Goal: Check status: Check status

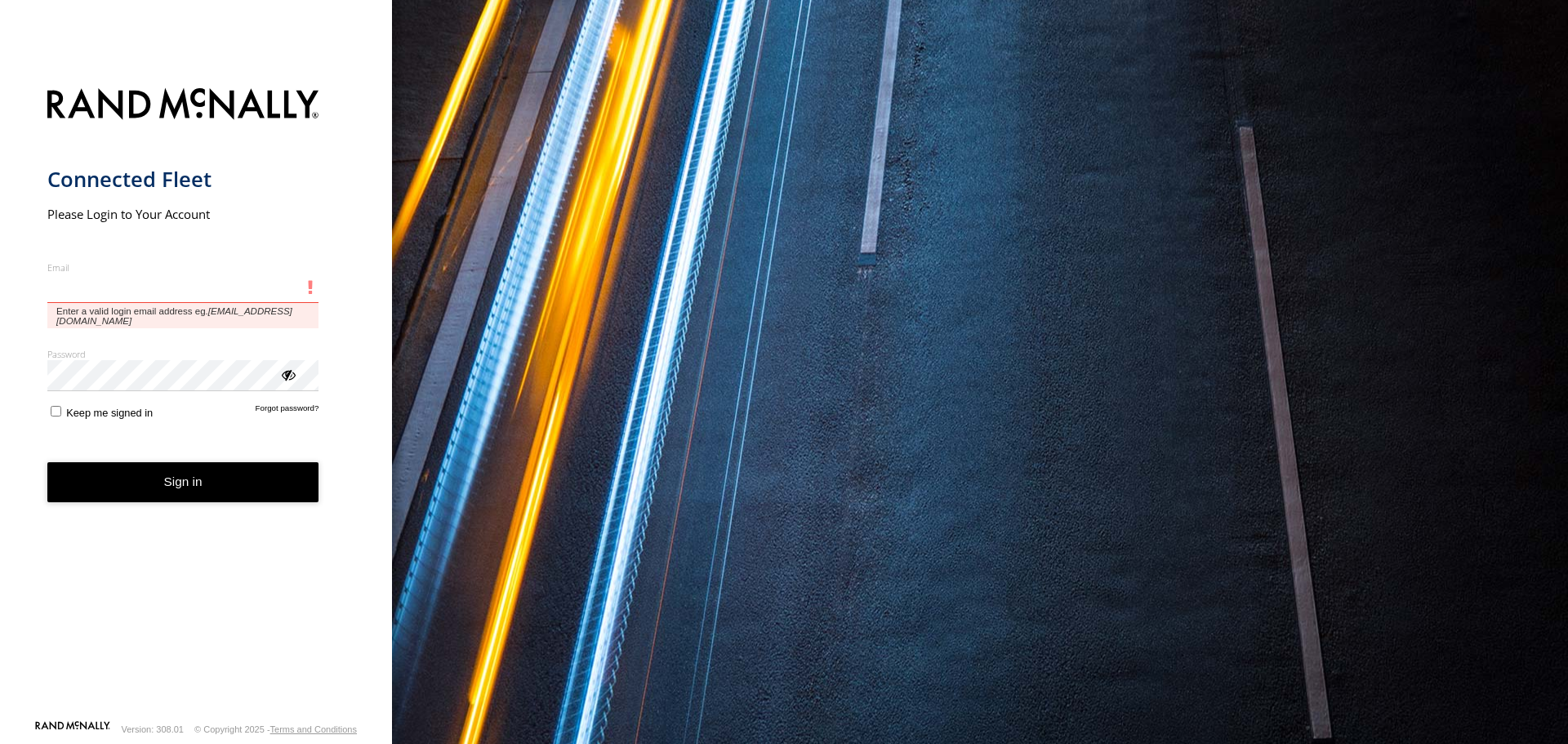
type input "**********"
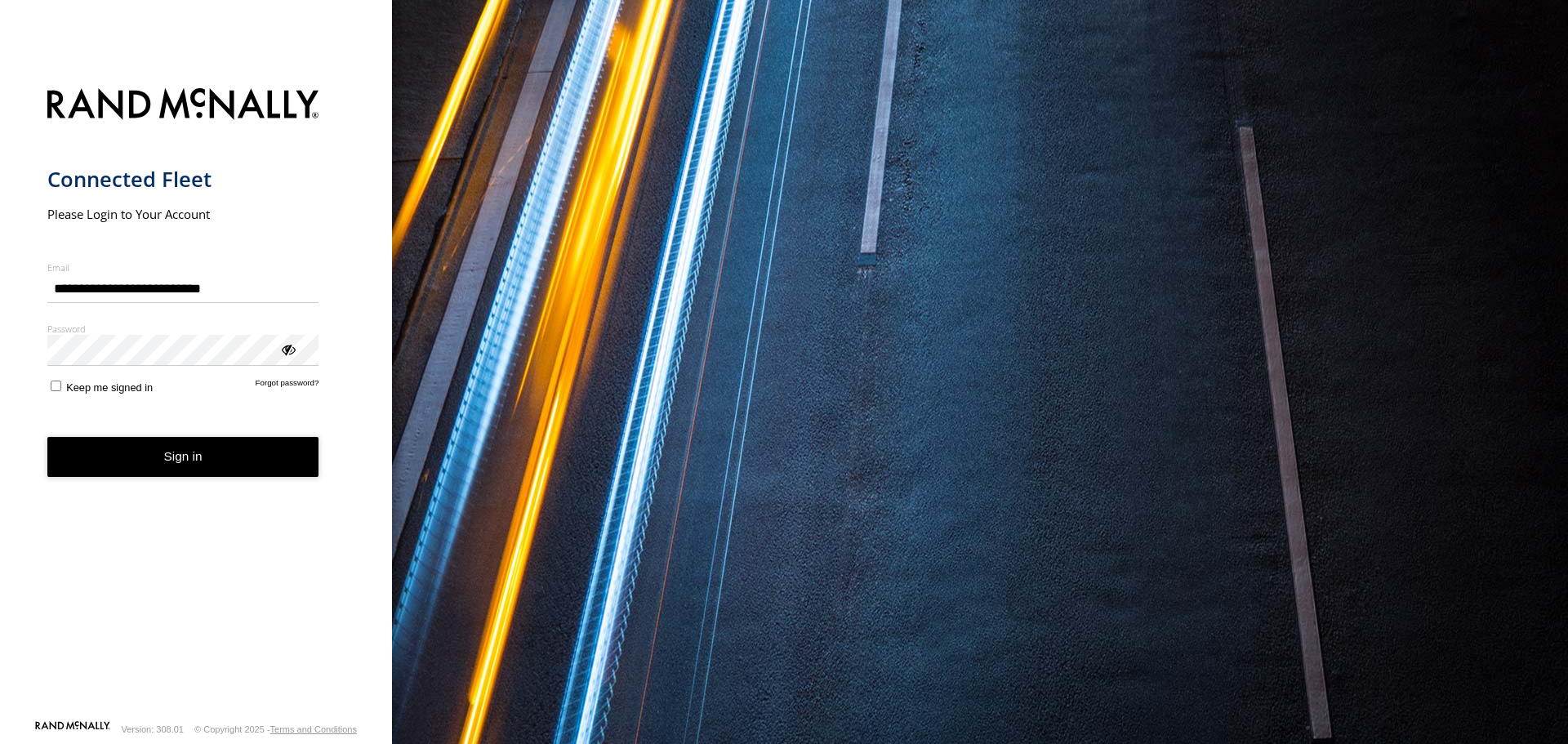
click at [59, 398] on form "**********" at bounding box center [196, 399] width 298 height 641
drag, startPoint x: 157, startPoint y: 460, endPoint x: 170, endPoint y: 458, distance: 13.2
click at [163, 458] on button "Sign in" at bounding box center [184, 457] width 272 height 40
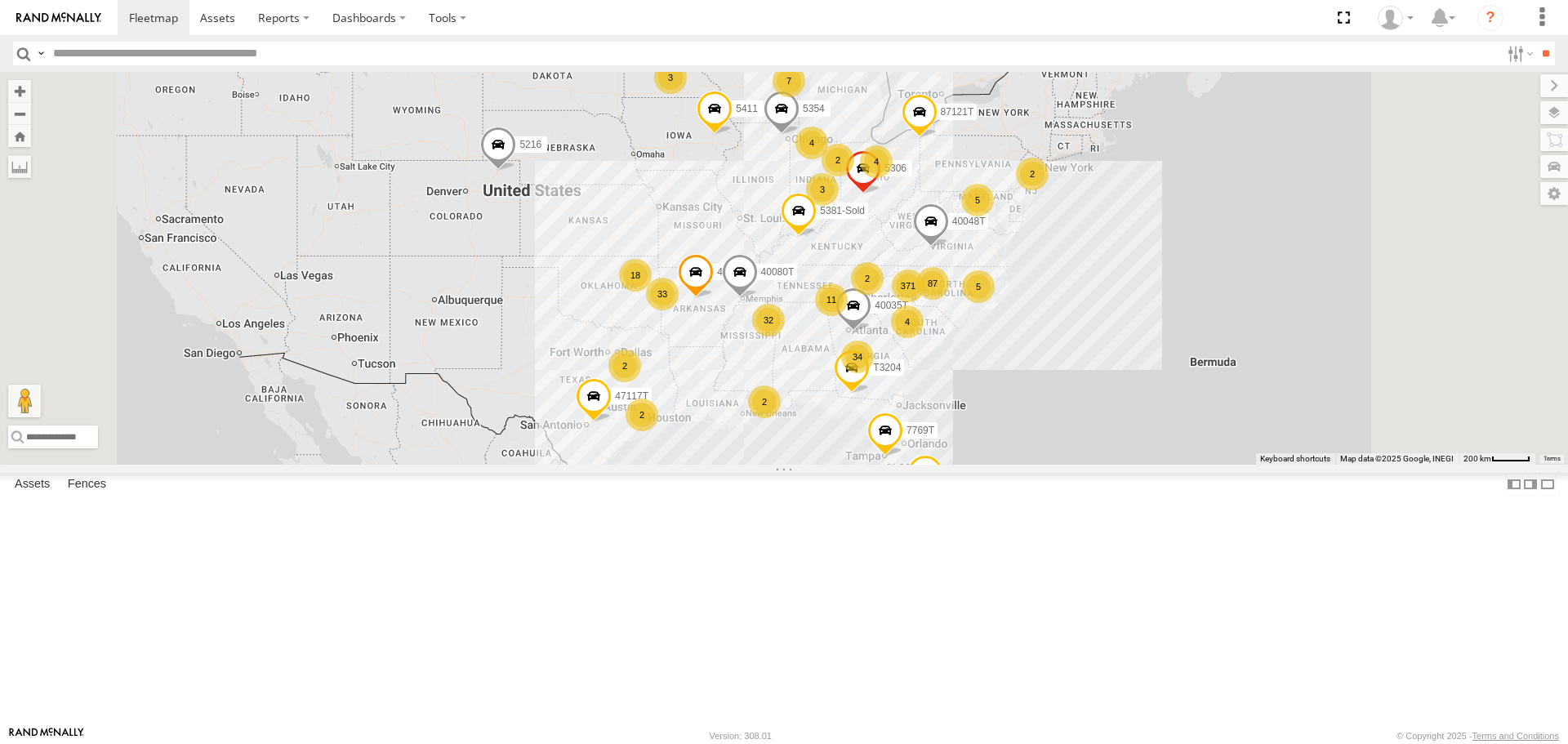
click at [0, 0] on span "Asset" at bounding box center [0, 0] width 0 height 0
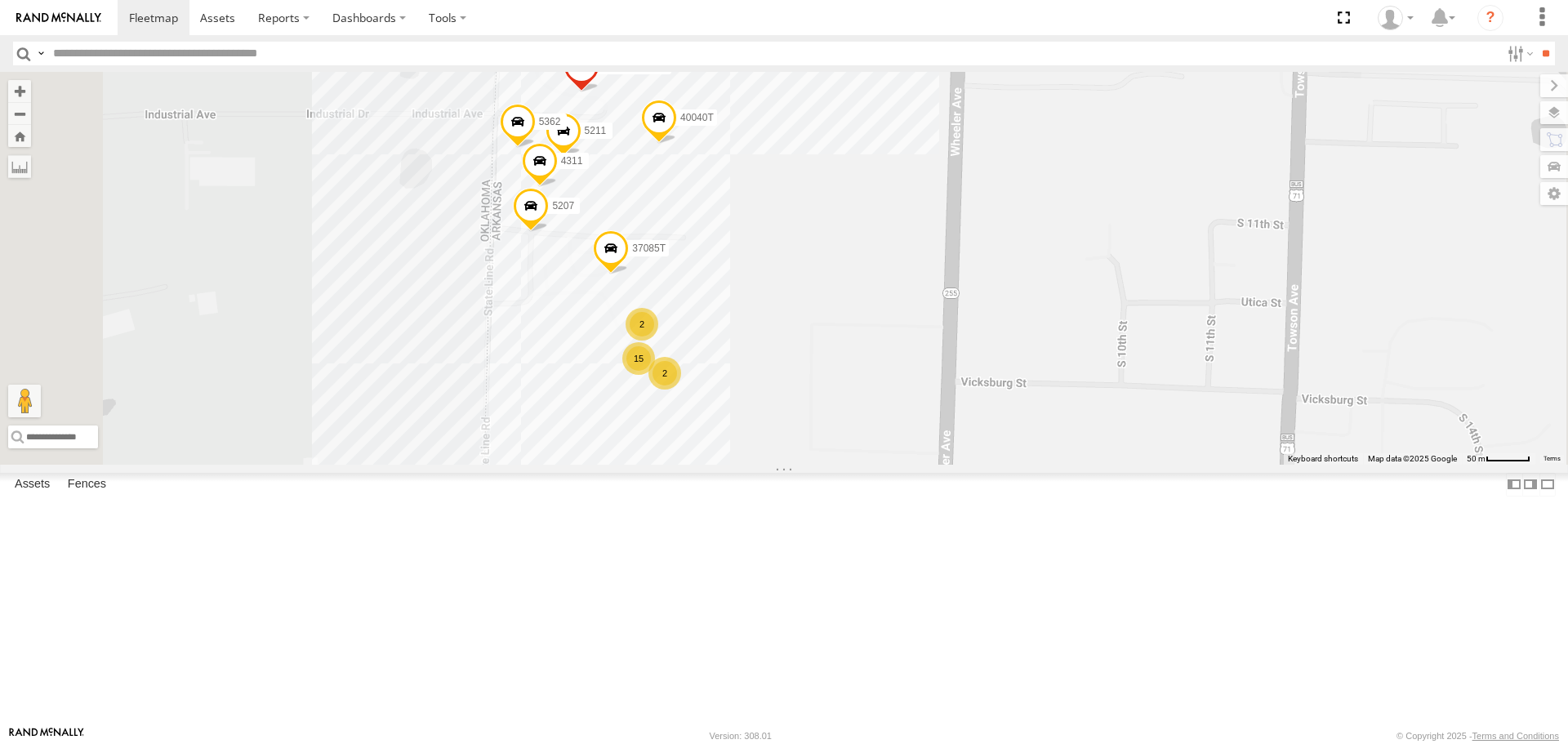
drag, startPoint x: 755, startPoint y: 423, endPoint x: 749, endPoint y: 468, distance: 45.4
click at [749, 464] on div "5216 7774T T3204 40028T 40035T 7769T 87121T 5411 5354 40048T 47117T 5381-Sold 4…" at bounding box center [784, 268] width 1568 height 392
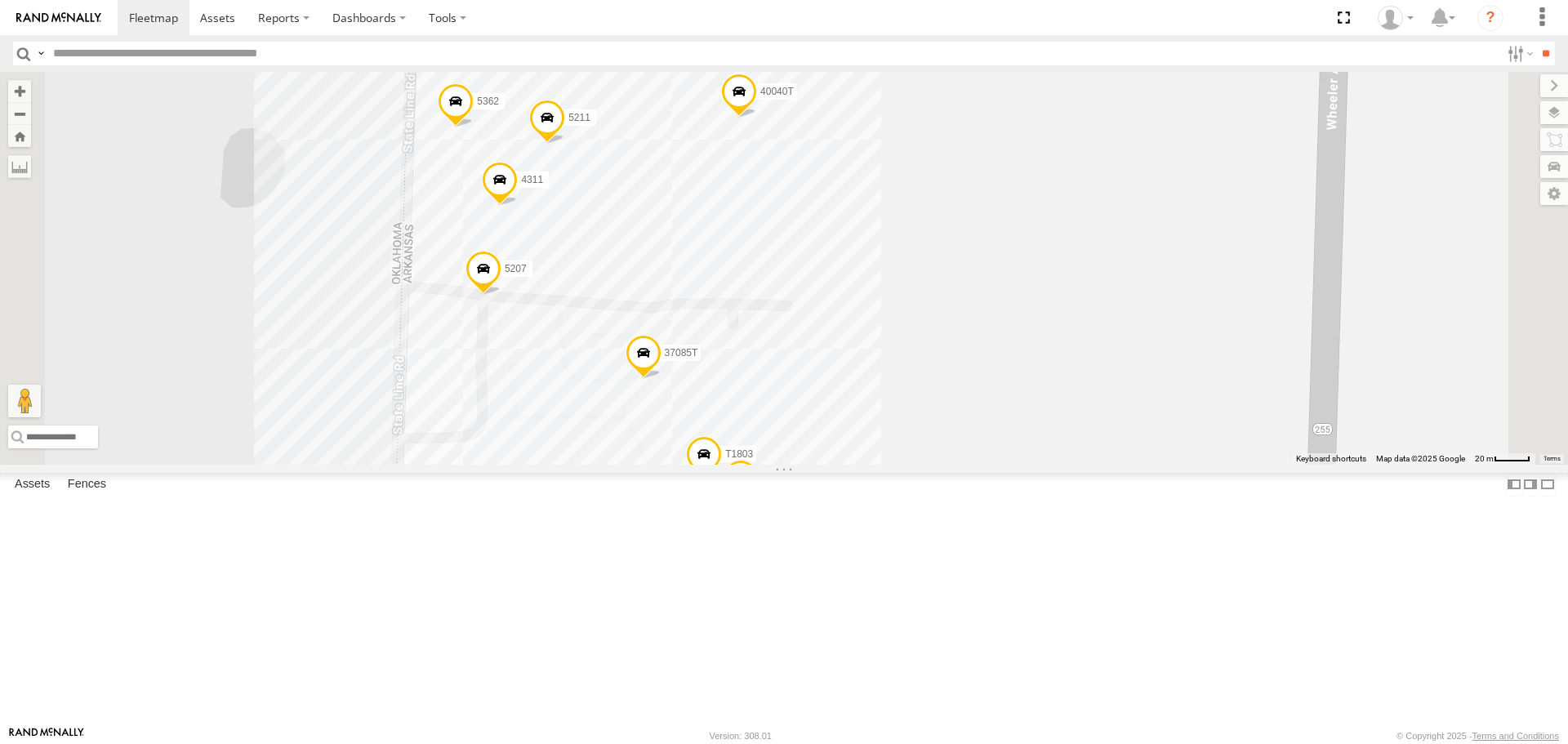
drag, startPoint x: 1026, startPoint y: 290, endPoint x: 1006, endPoint y: 341, distance: 54.8
click at [1008, 335] on div "5216 7774T T3204 40028T 40035T 7769T 87121T 5411 5354 40048T 47117T 5381-Sold 4…" at bounding box center [784, 268] width 1568 height 392
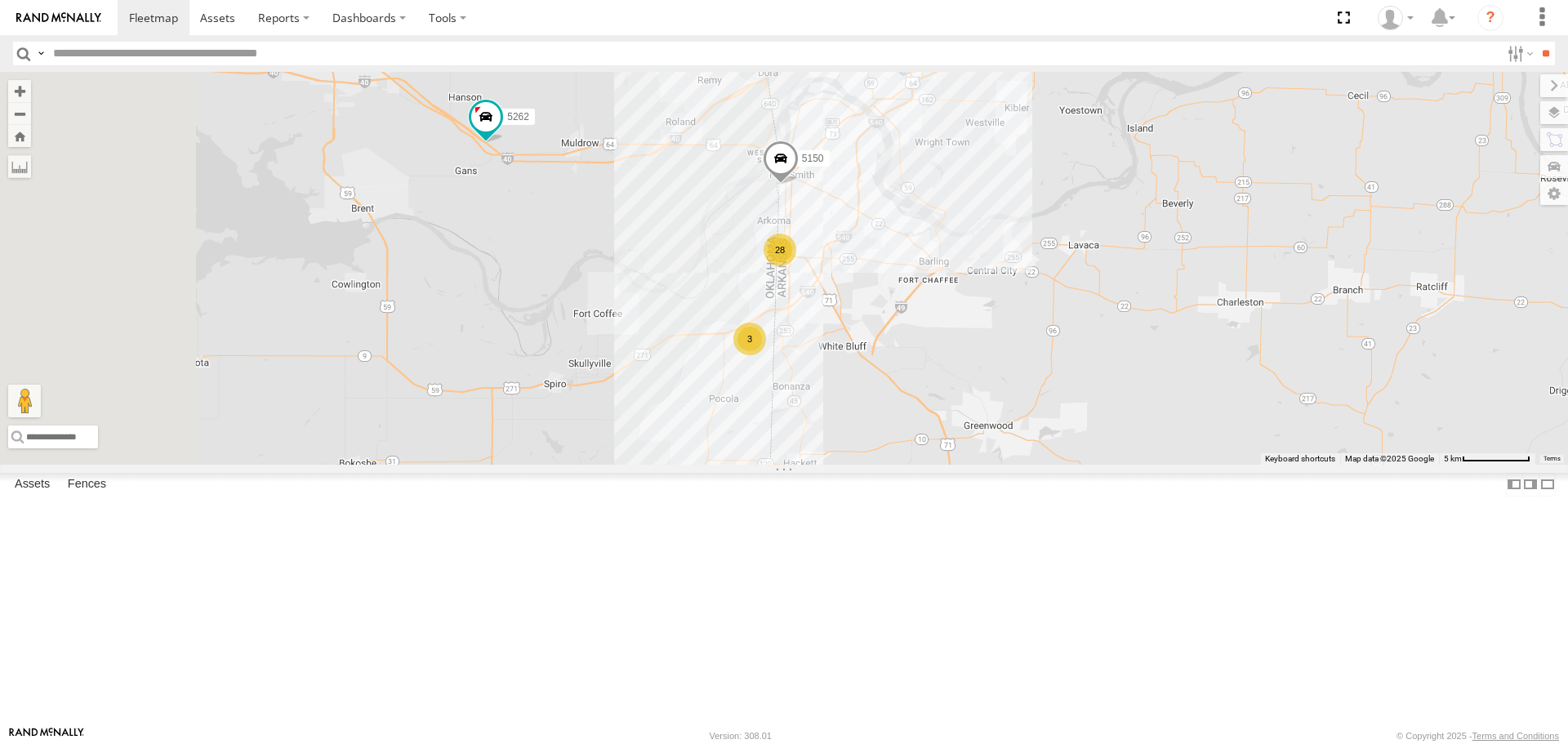
drag, startPoint x: 978, startPoint y: 529, endPoint x: 1073, endPoint y: 528, distance: 95.0
click at [1074, 464] on div "28 3 5262 5150" at bounding box center [784, 268] width 1568 height 392
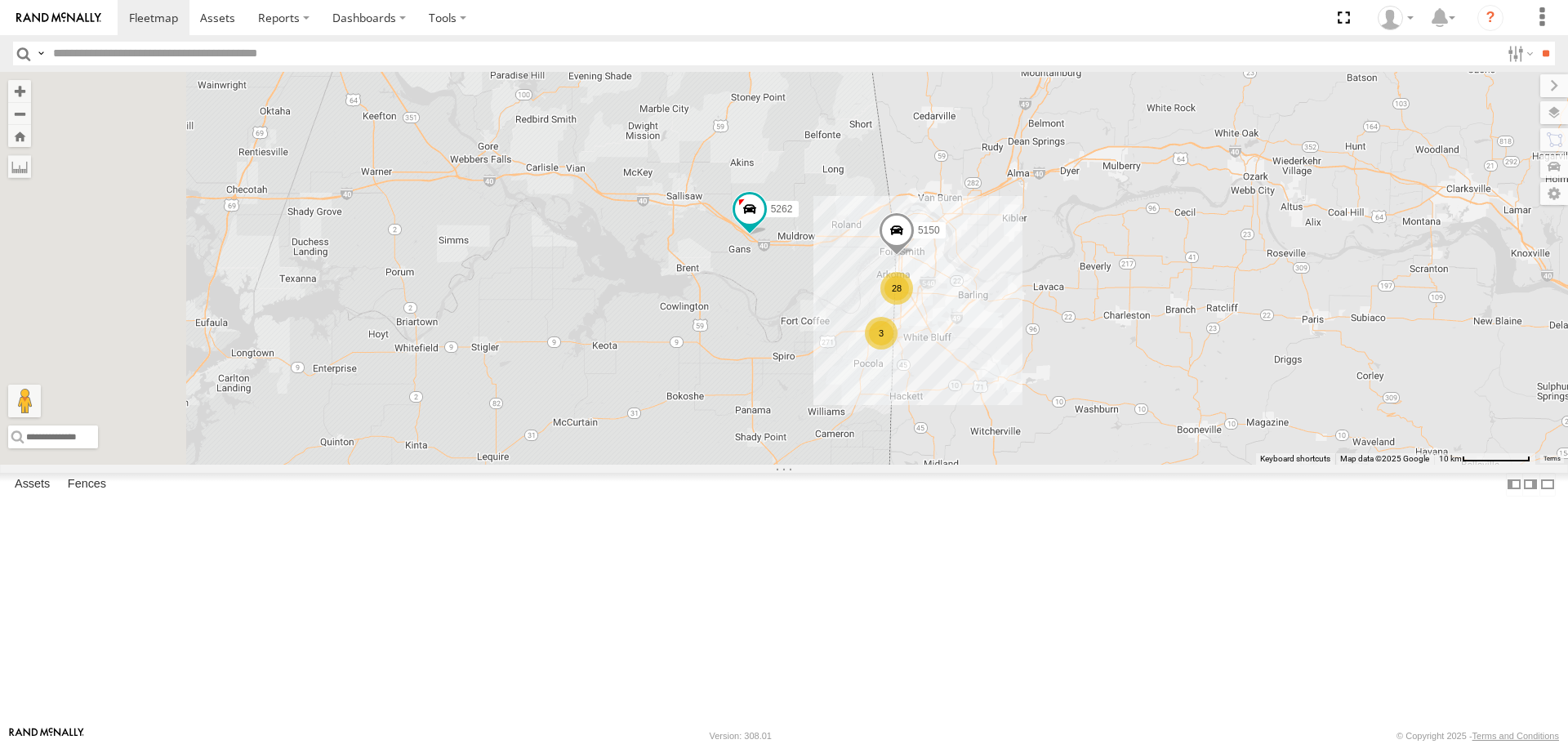
drag, startPoint x: 699, startPoint y: 501, endPoint x: 812, endPoint y: 487, distance: 113.9
click at [812, 464] on div "5262 5150 28 3" at bounding box center [784, 268] width 1568 height 392
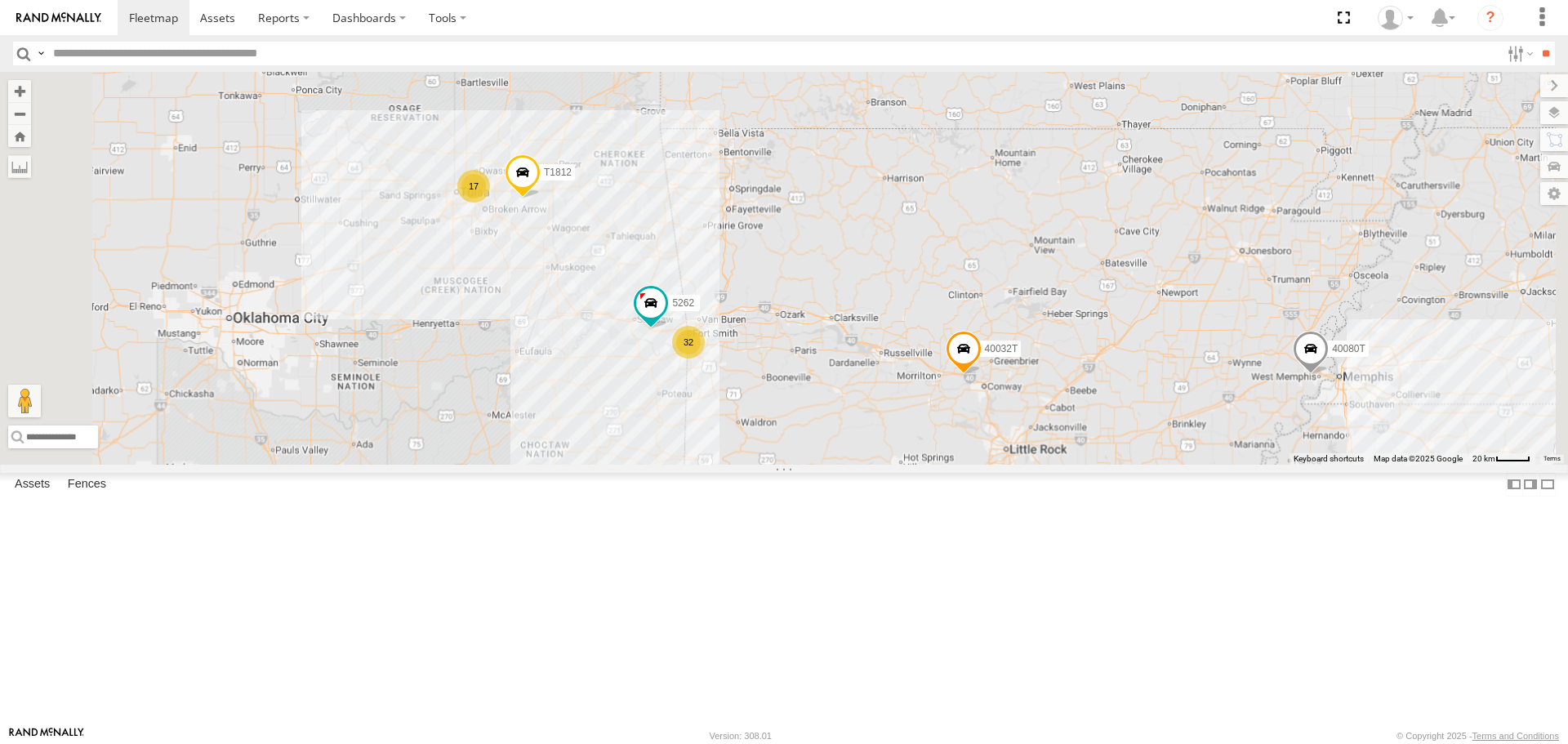
drag, startPoint x: 675, startPoint y: 510, endPoint x: 812, endPoint y: 459, distance: 146.2
click at [812, 459] on div "5262 32 17 T1812 40032T 40080T" at bounding box center [784, 268] width 1568 height 392
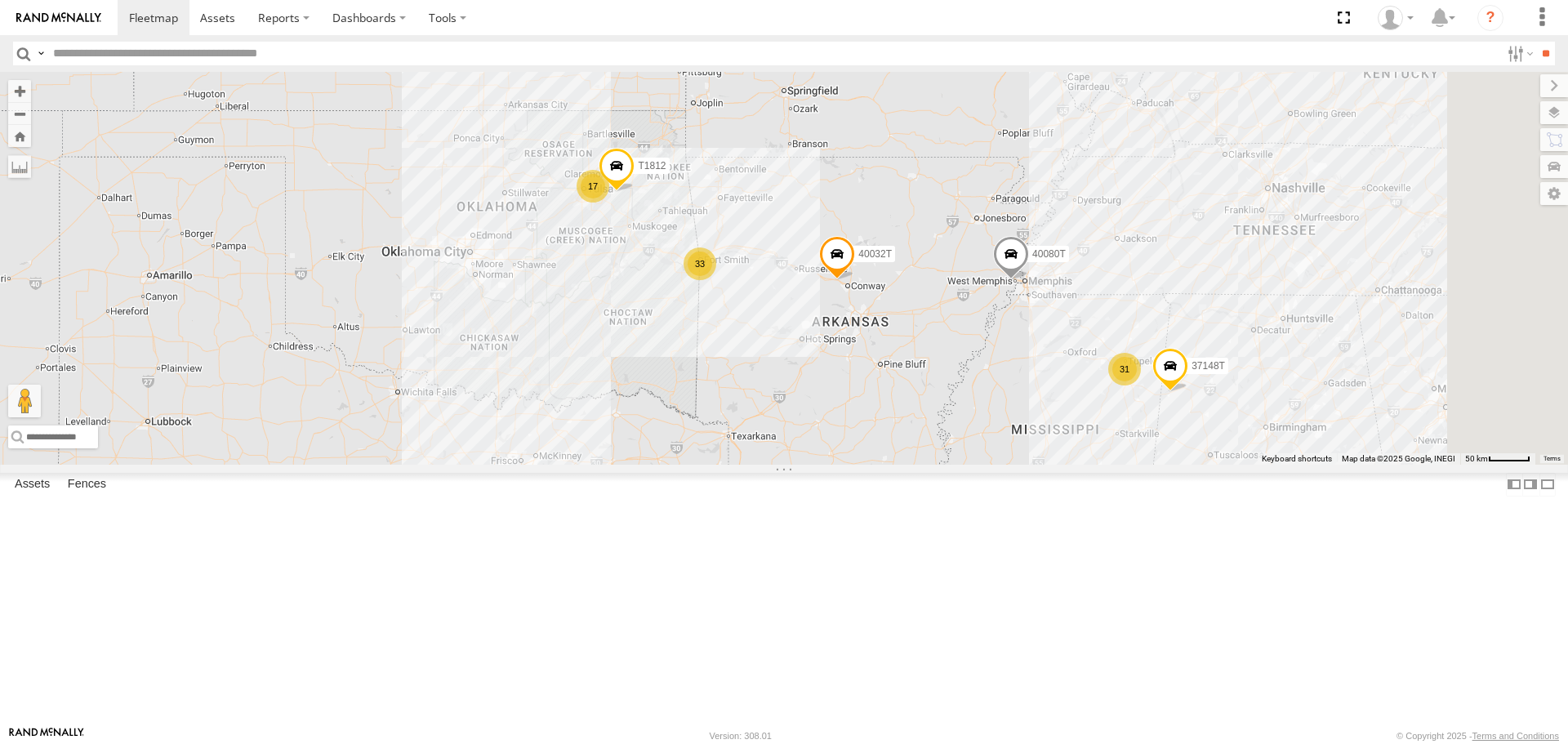
drag, startPoint x: 807, startPoint y: 542, endPoint x: 747, endPoint y: 487, distance: 81.4
click at [747, 464] on div "T1812 40032T 40080T 31 33 17 2 37148T 5381-Sold" at bounding box center [784, 268] width 1568 height 392
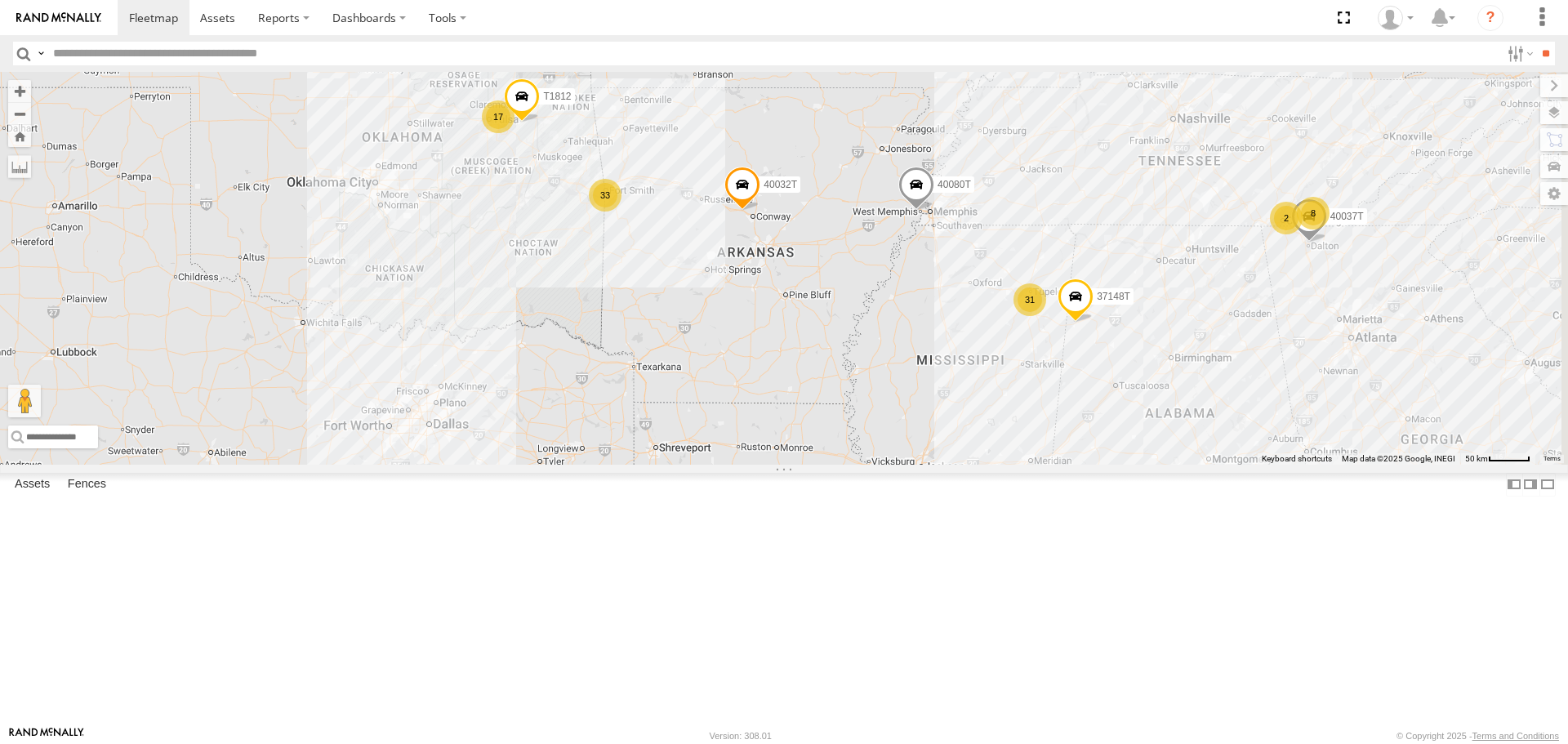
drag, startPoint x: 990, startPoint y: 592, endPoint x: 926, endPoint y: 557, distance: 72.9
click at [926, 464] on div "T1812 40032T 40080T 31 33 17 2 37148T 5381-Sold 2 8 40037T" at bounding box center [784, 268] width 1568 height 392
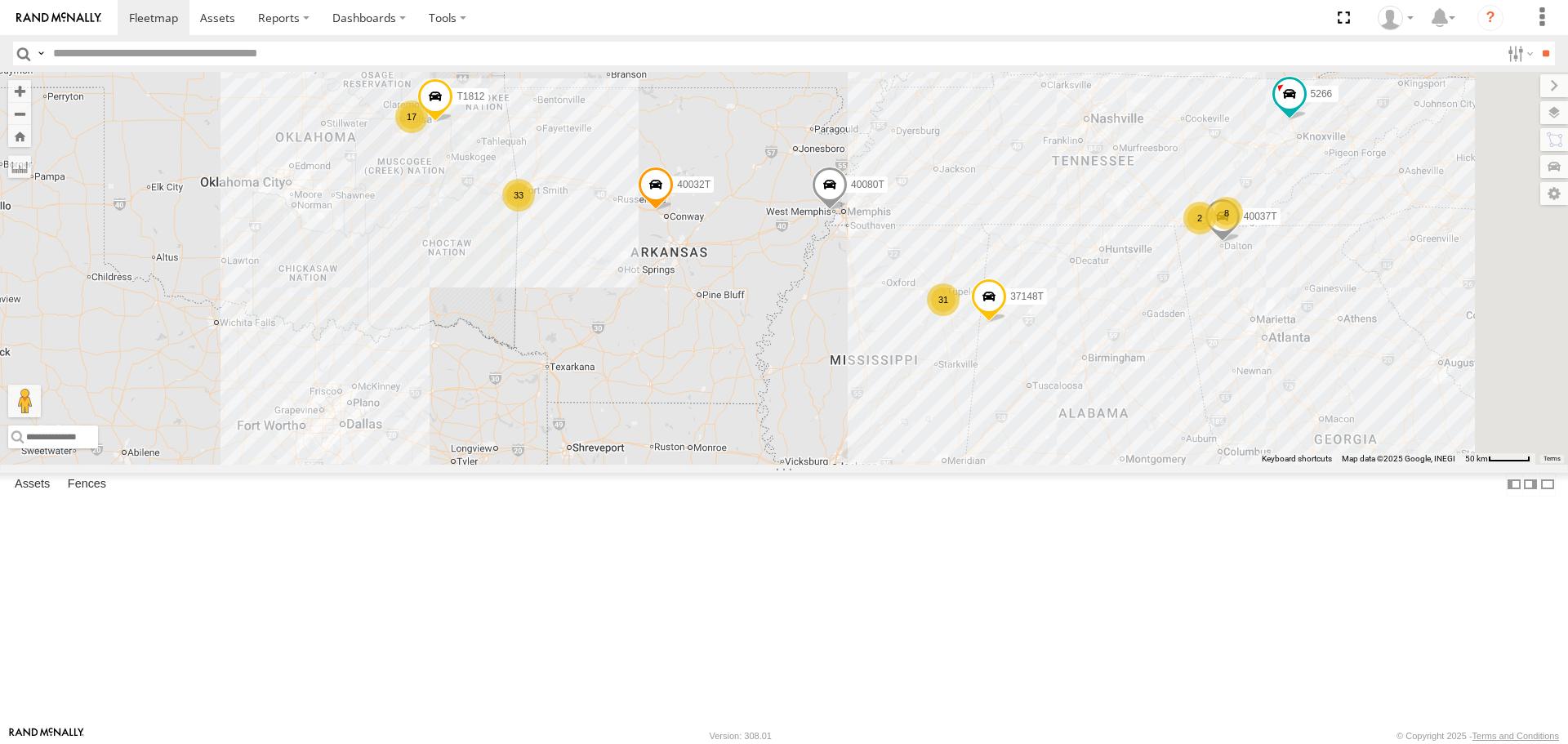
drag, startPoint x: 1310, startPoint y: 530, endPoint x: 1208, endPoint y: 530, distance: 102.0
click at [1208, 464] on div "T1812 40032T 40080T 31 33 17 2 37148T 5381-Sold 2 8 40037T T3204 5266" at bounding box center [784, 268] width 1568 height 392
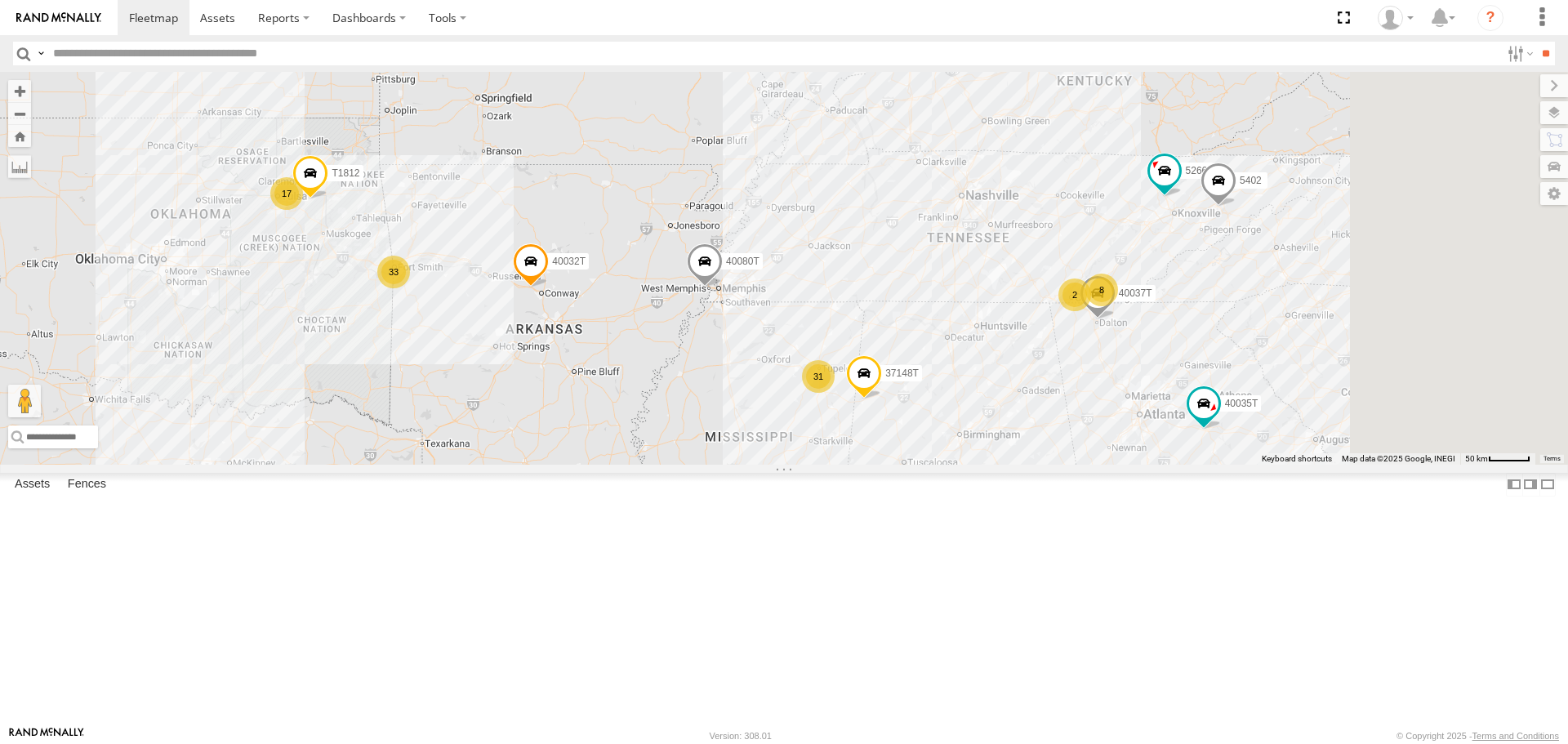
drag, startPoint x: 1374, startPoint y: 451, endPoint x: 1289, endPoint y: 497, distance: 96.6
click at [1289, 464] on div "T1812 40032T 40080T 31 33 17 2 37148T 5381-Sold 2 8 40037T T3204 5266 34 40035T…" at bounding box center [784, 268] width 1568 height 392
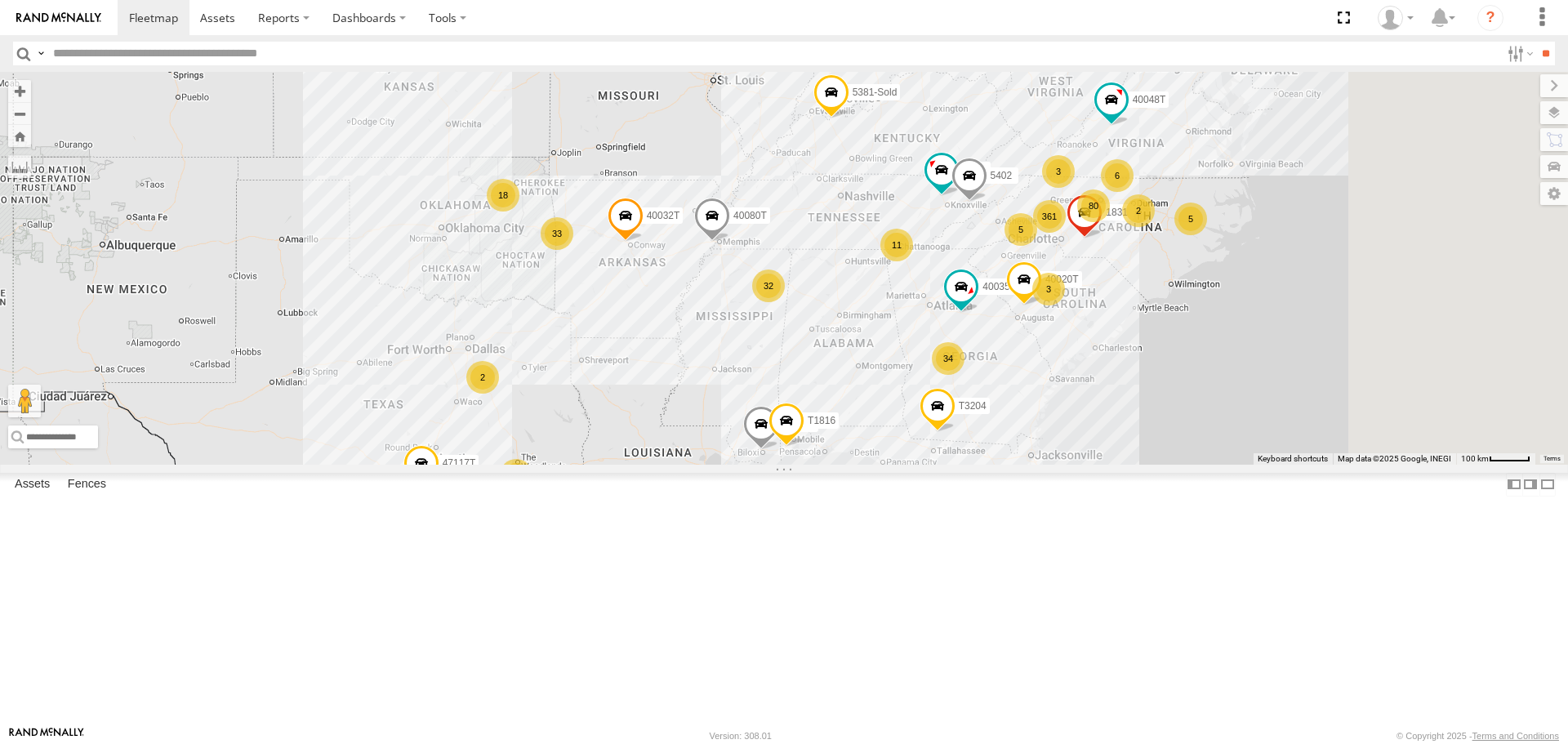
drag, startPoint x: 1100, startPoint y: 607, endPoint x: 931, endPoint y: 513, distance: 193.4
click at [939, 464] on div "40032T 40080T 5381-Sold T3204 5266 40035T 5402 40020T 361 80 34 32 33 11 18 521…" at bounding box center [784, 268] width 1568 height 392
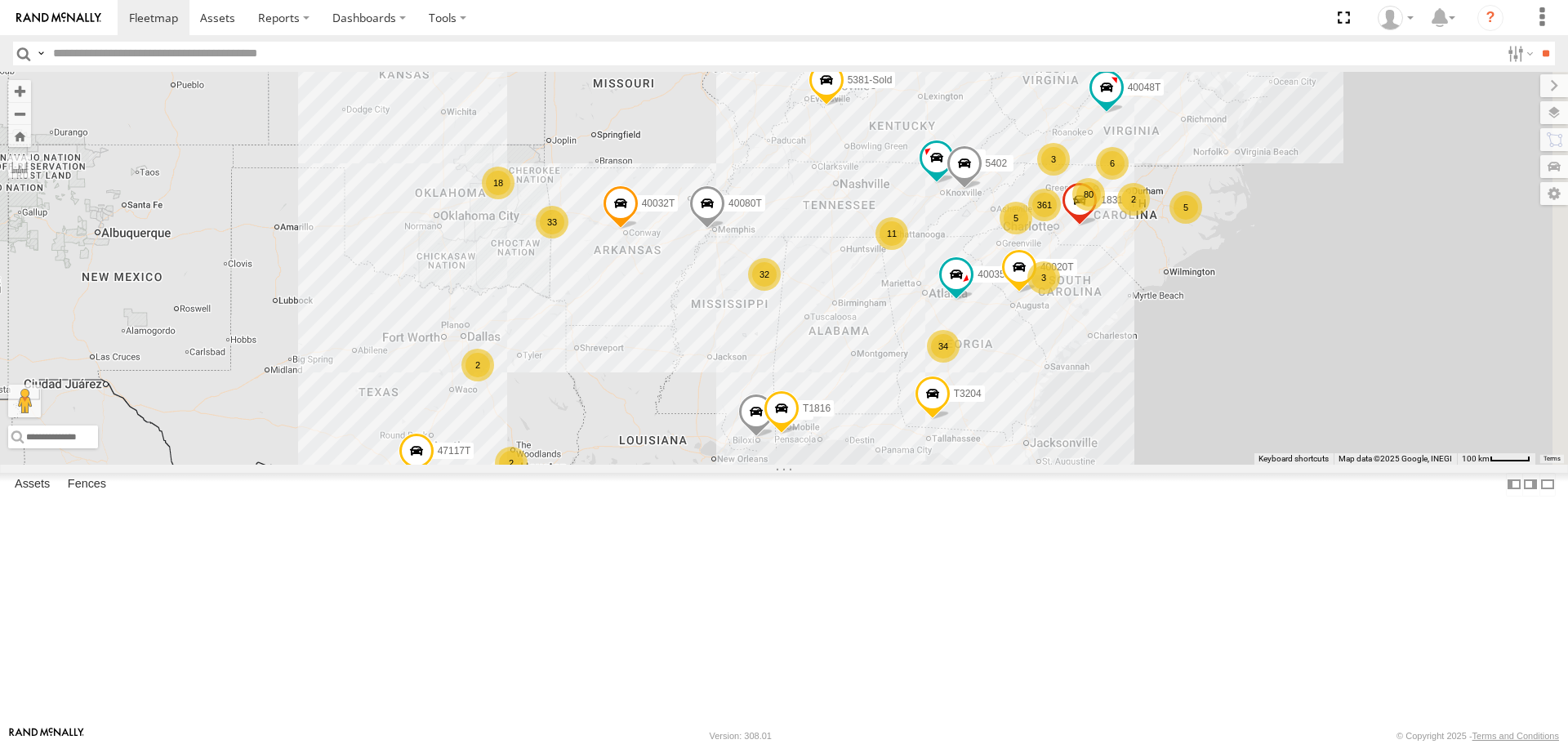
drag, startPoint x: 704, startPoint y: 627, endPoint x: 708, endPoint y: 561, distance: 66.1
click at [708, 464] on div "40032T 40080T 5381-Sold T3204 5266 40035T 5402 40020T 361 80 34 32 33 11 18 521…" at bounding box center [784, 268] width 1568 height 392
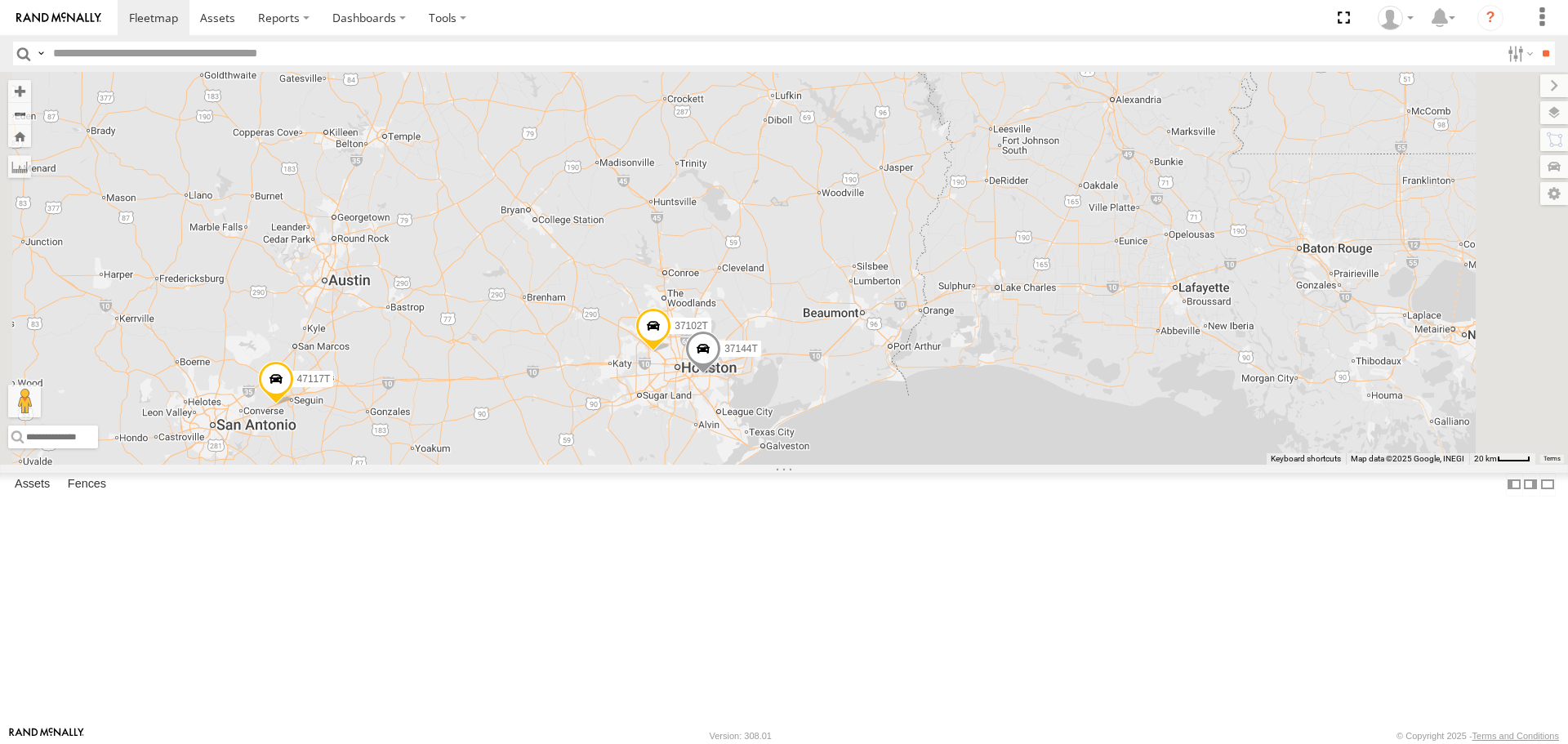
drag, startPoint x: 867, startPoint y: 562, endPoint x: 803, endPoint y: 561, distance: 64.0
click at [800, 464] on div "40032T 40080T 5381-Sold T3204 5266 40035T 5402 40020T 5216 40045T 1831 5403 871…" at bounding box center [784, 268] width 1568 height 392
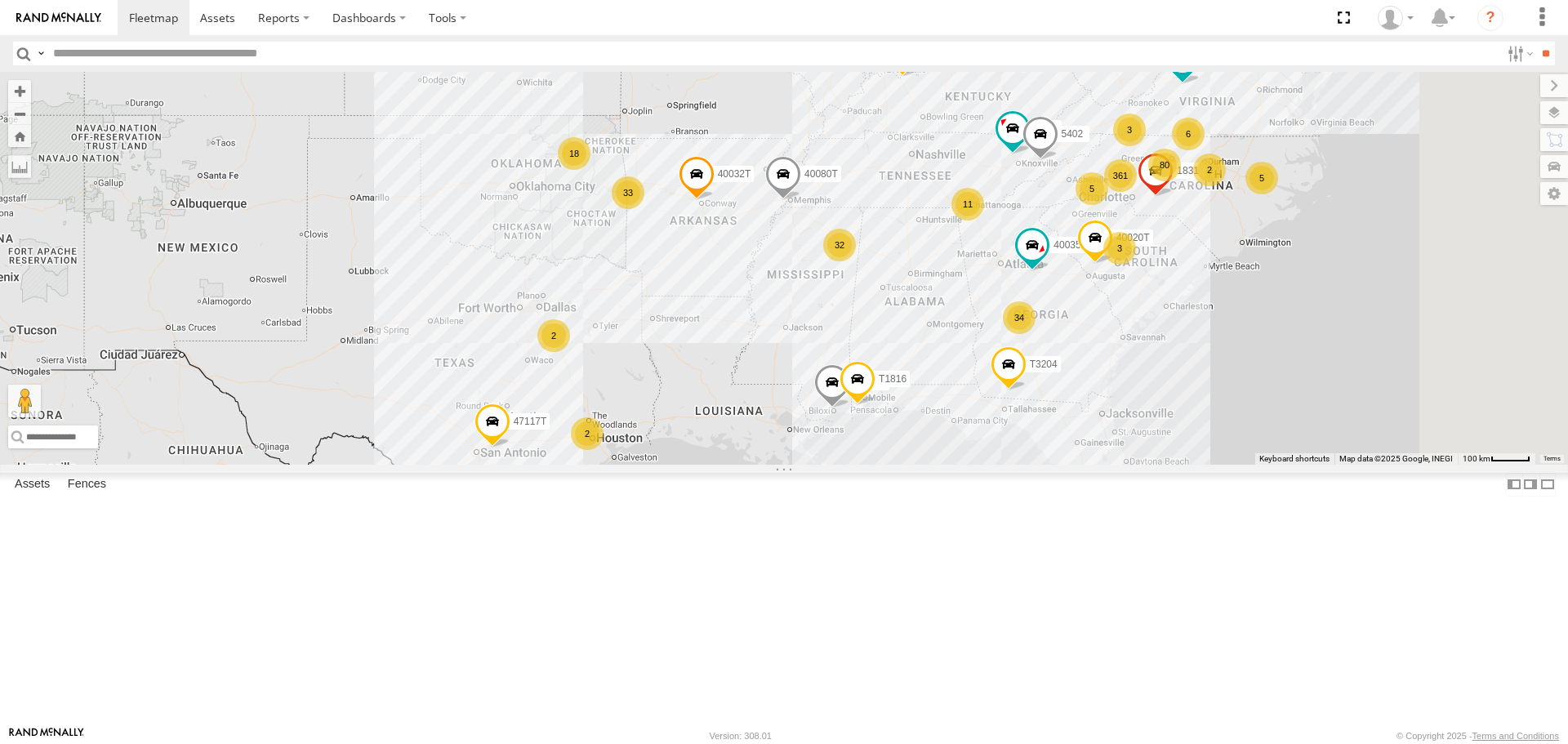
drag, startPoint x: 659, startPoint y: 469, endPoint x: 631, endPoint y: 490, distance: 35.0
click at [631, 464] on div "40032T 40080T 5381-Sold T3204 5266 40035T 5402 40020T 5216 40045T 1831 5403 871…" at bounding box center [784, 268] width 1568 height 392
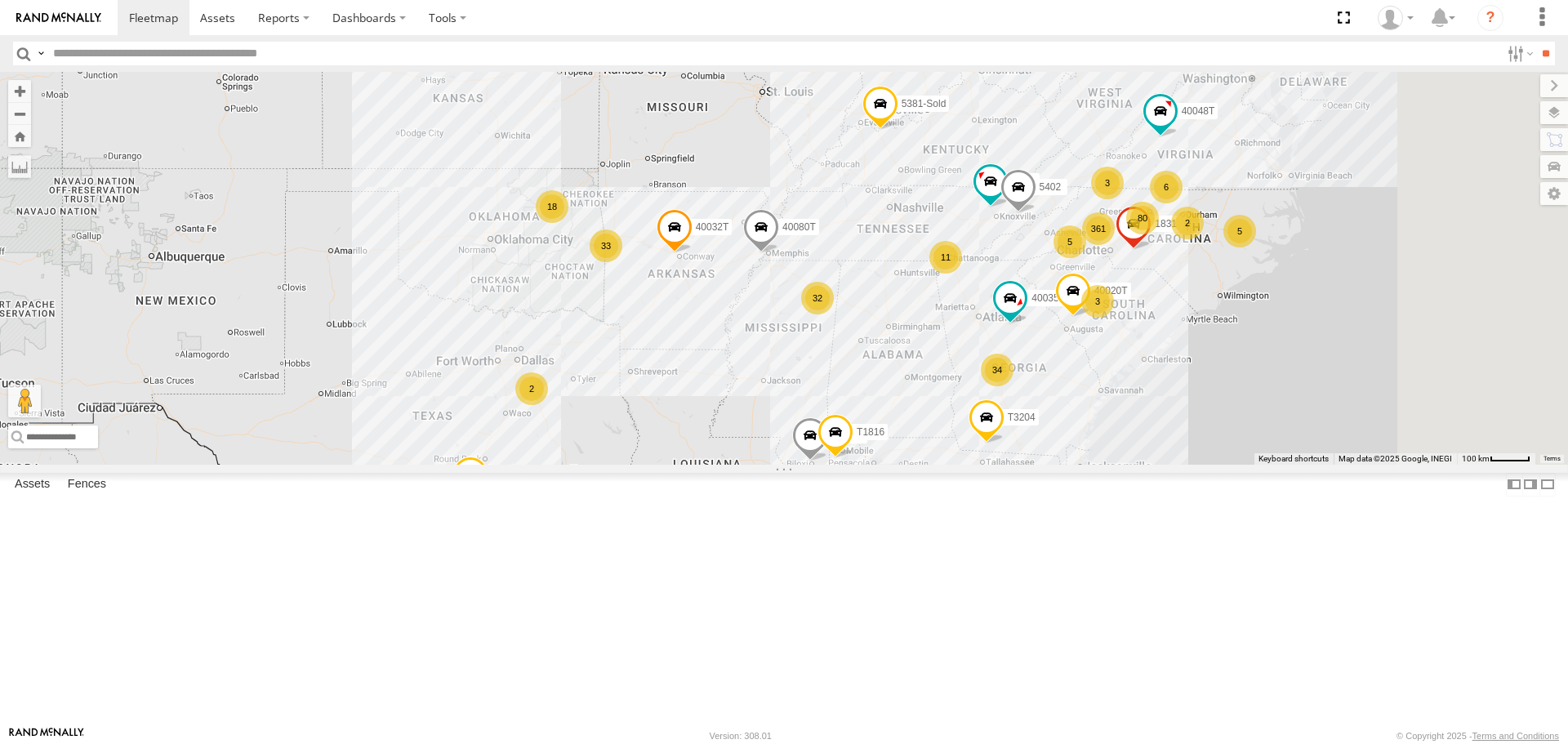
drag, startPoint x: 904, startPoint y: 508, endPoint x: 889, endPoint y: 533, distance: 29.2
click at [889, 464] on div "40032T 40080T 5381-Sold T3204 5266 40035T 5402 40020T 5216 40045T 1831 5403 871…" at bounding box center [784, 268] width 1568 height 392
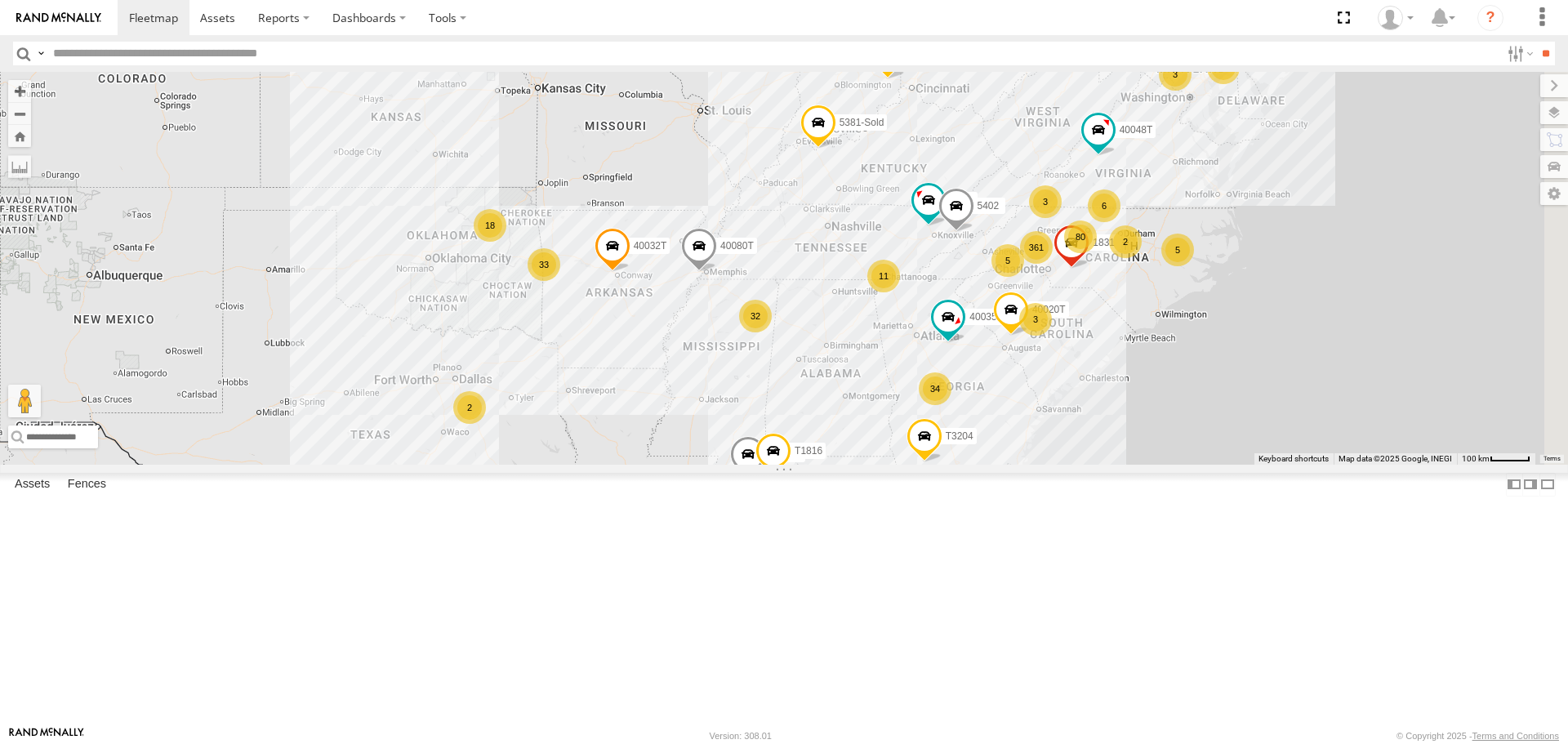
drag, startPoint x: 933, startPoint y: 288, endPoint x: 876, endPoint y: 300, distance: 58.2
click at [876, 300] on div "40032T 40080T 5381-Sold T3204 5266 40035T 5402 40020T 5216 40045T 1831 5403 871…" at bounding box center [784, 268] width 1568 height 392
